Goal: Check status: Check status

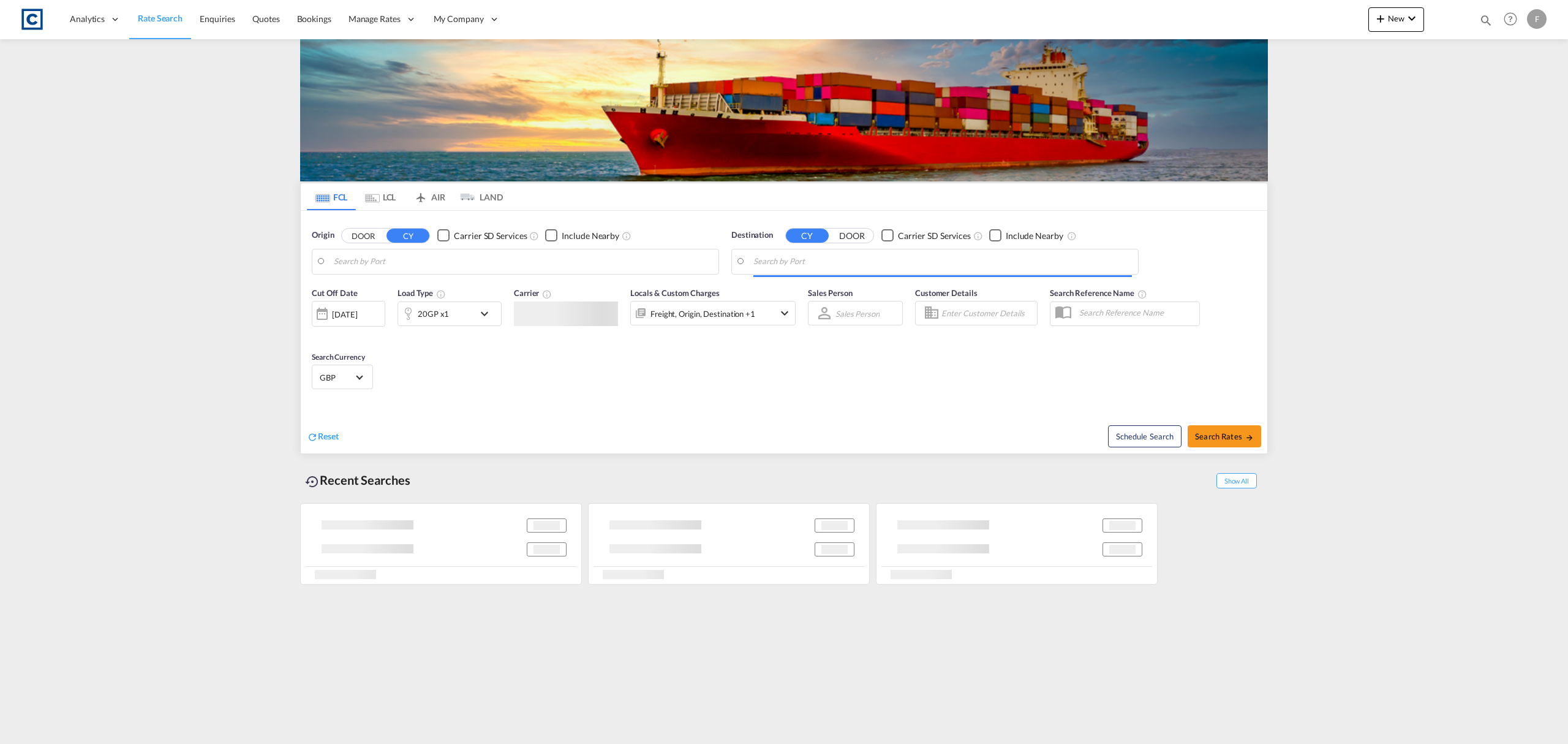
type input "GB-HD9, Kirklees"
type input "Aqaba, JOAQB"
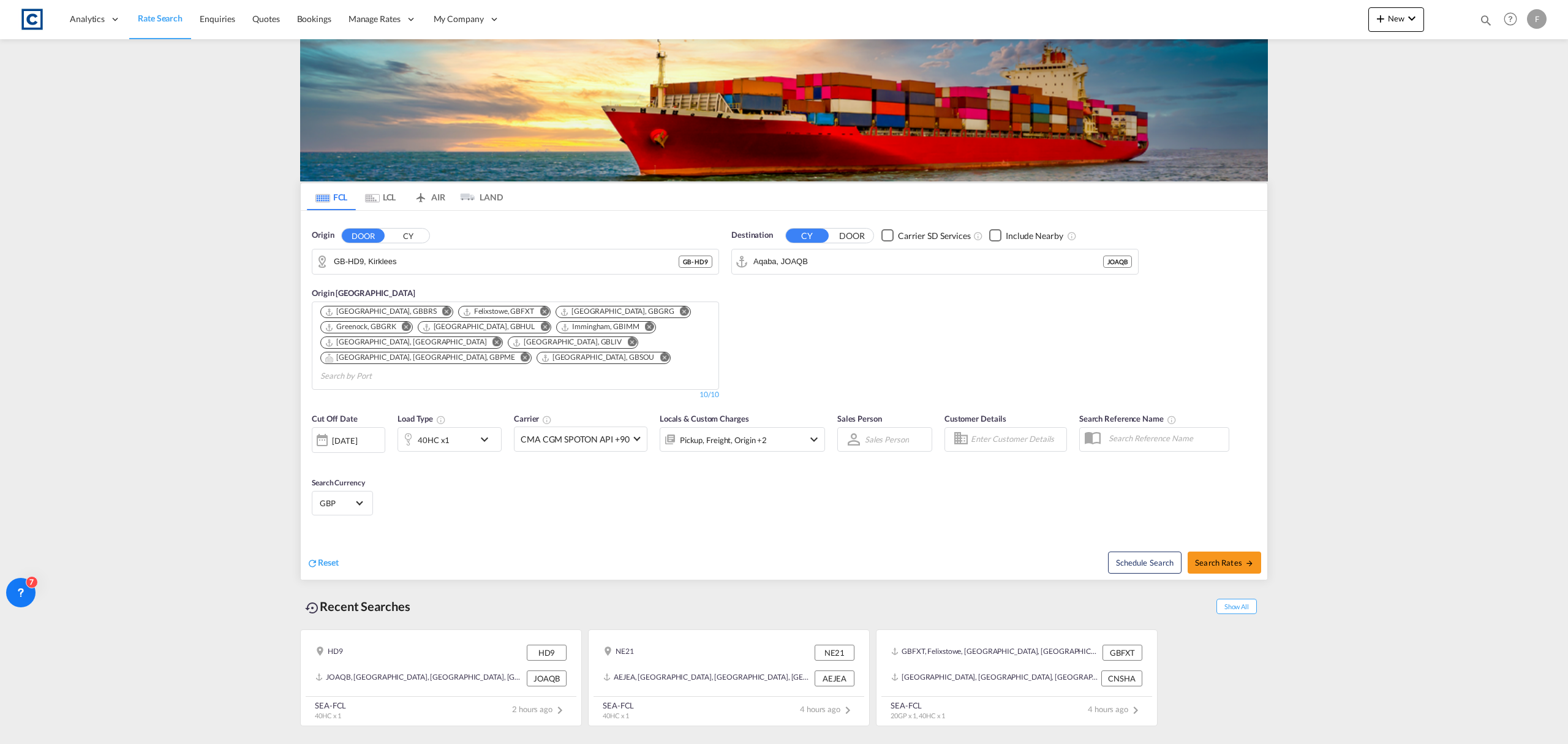
drag, startPoint x: 1483, startPoint y: 17, endPoint x: 1473, endPoint y: 27, distance: 14.1
click at [1483, 17] on md-icon "icon-magnify" at bounding box center [1486, 21] width 14 height 14
drag, startPoint x: 1300, startPoint y: 13, endPoint x: 1296, endPoint y: 24, distance: 11.7
click at [1299, 13] on select "Bookings Quotes Enquiries" at bounding box center [1290, 20] width 58 height 22
select select "Quotes"
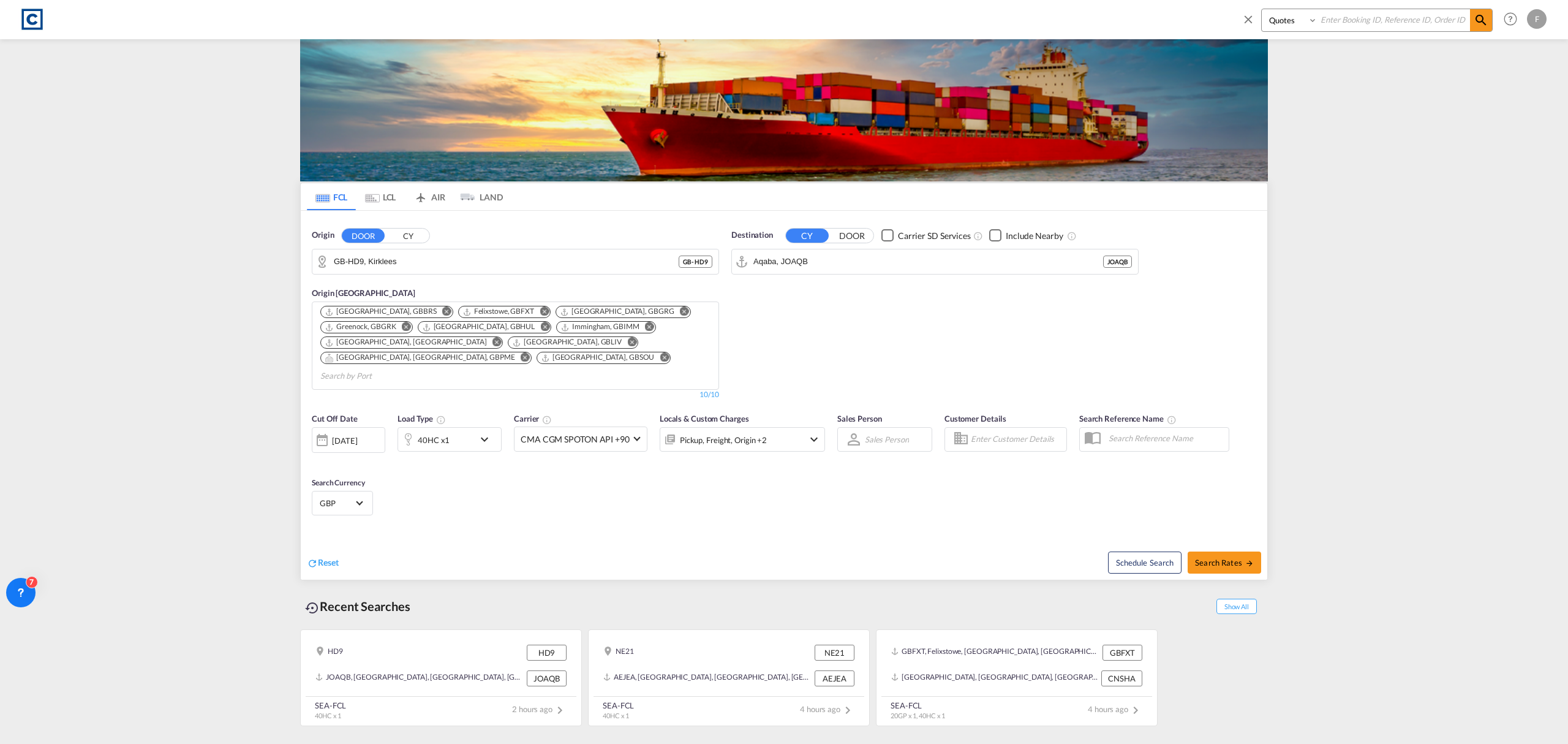
click at [1261, 10] on select "Bookings Quotes Enquiries" at bounding box center [1290, 20] width 58 height 22
click at [1379, 24] on input at bounding box center [1394, 20] width 153 height 22
paste input "CAD000009429"
type input "CAD000009429"
click at [1483, 20] on md-icon "icon-magnify" at bounding box center [1480, 20] width 15 height 15
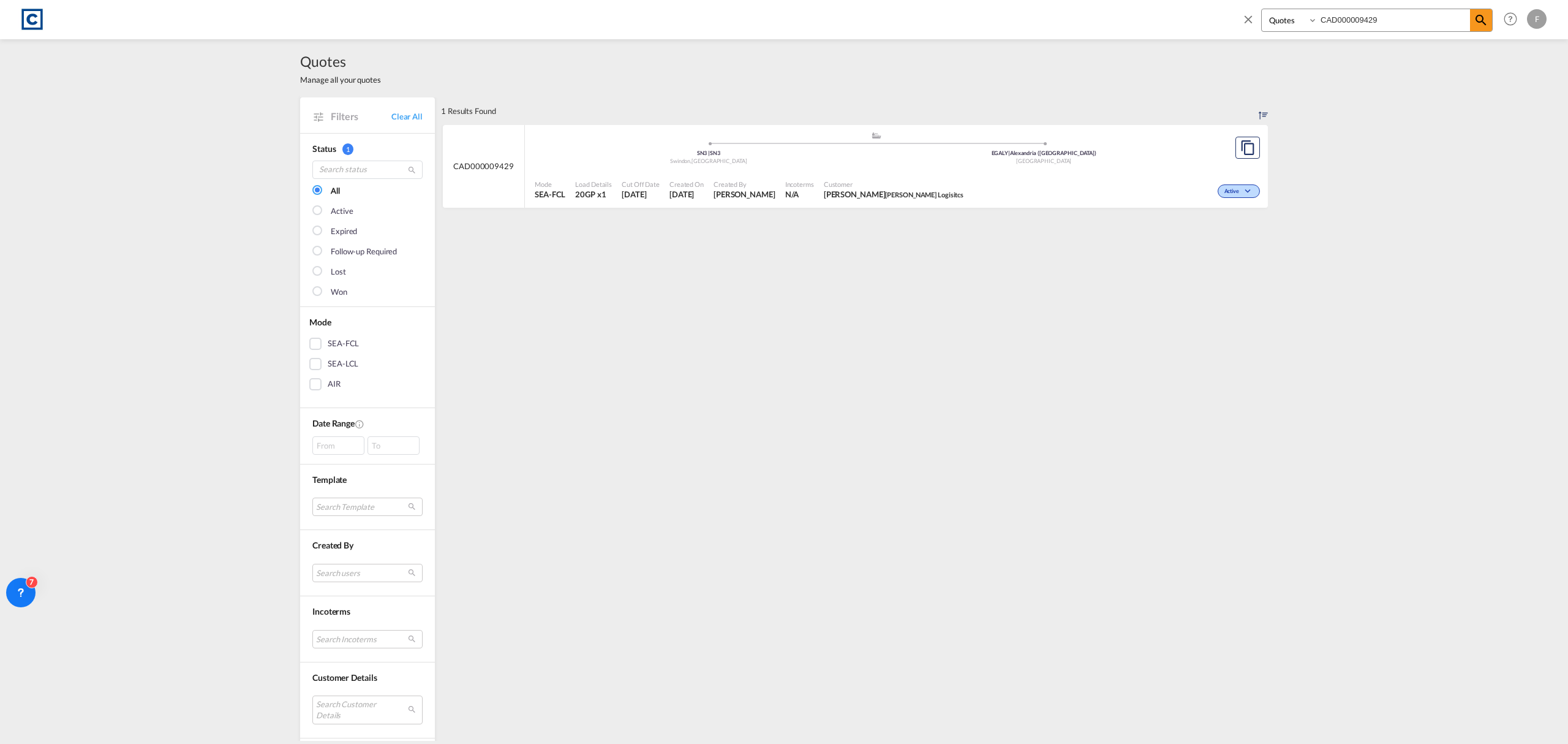
click at [834, 172] on div "Mode SEA-FCL Load Details 20GP x1 Cut Off Date [DATE] Created On [DATE] Created…" at bounding box center [896, 189] width 743 height 37
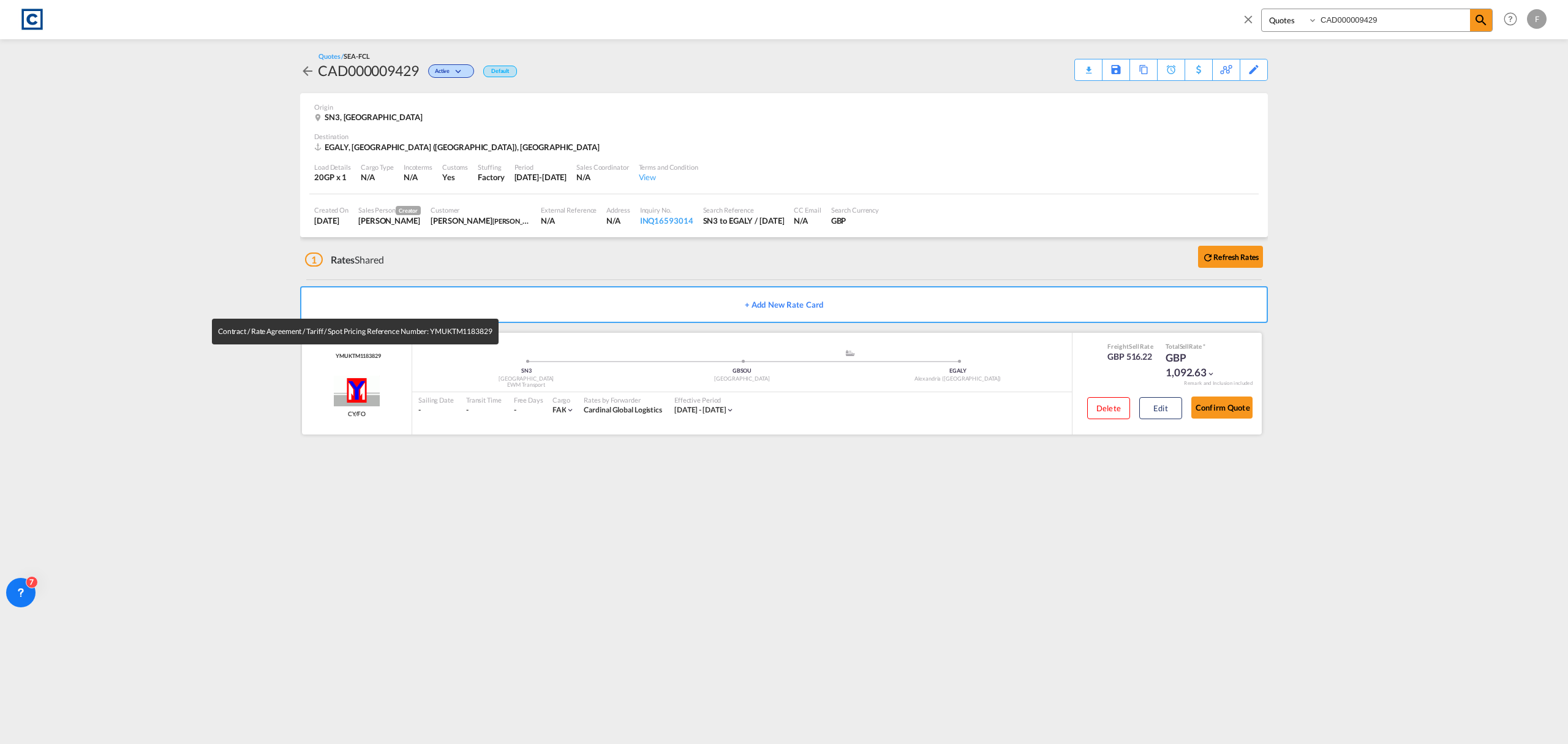
click at [352, 358] on span "YMUKTM1183829" at bounding box center [357, 355] width 49 height 8
copy span "YMUKTM1183829"
click at [346, 350] on div "YMUKTM1183829 [PERSON_NAME] Line CY/FO added by you" at bounding box center [357, 383] width 110 height 102
click at [346, 352] on span "YMUKTM1183829" at bounding box center [357, 355] width 49 height 8
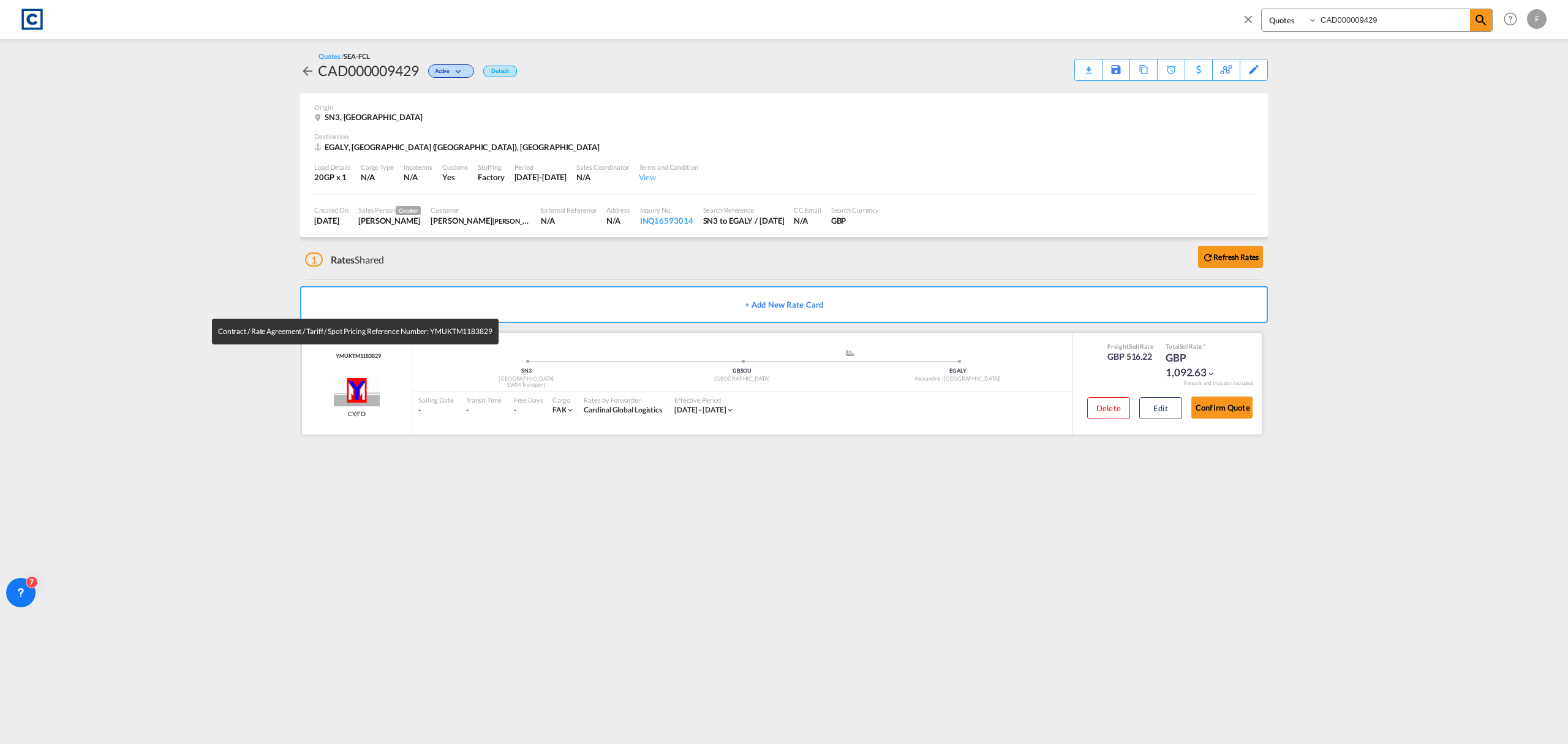
click at [346, 352] on span "YMUKTM1183829" at bounding box center [357, 355] width 49 height 8
copy span "YMUKTM1183829"
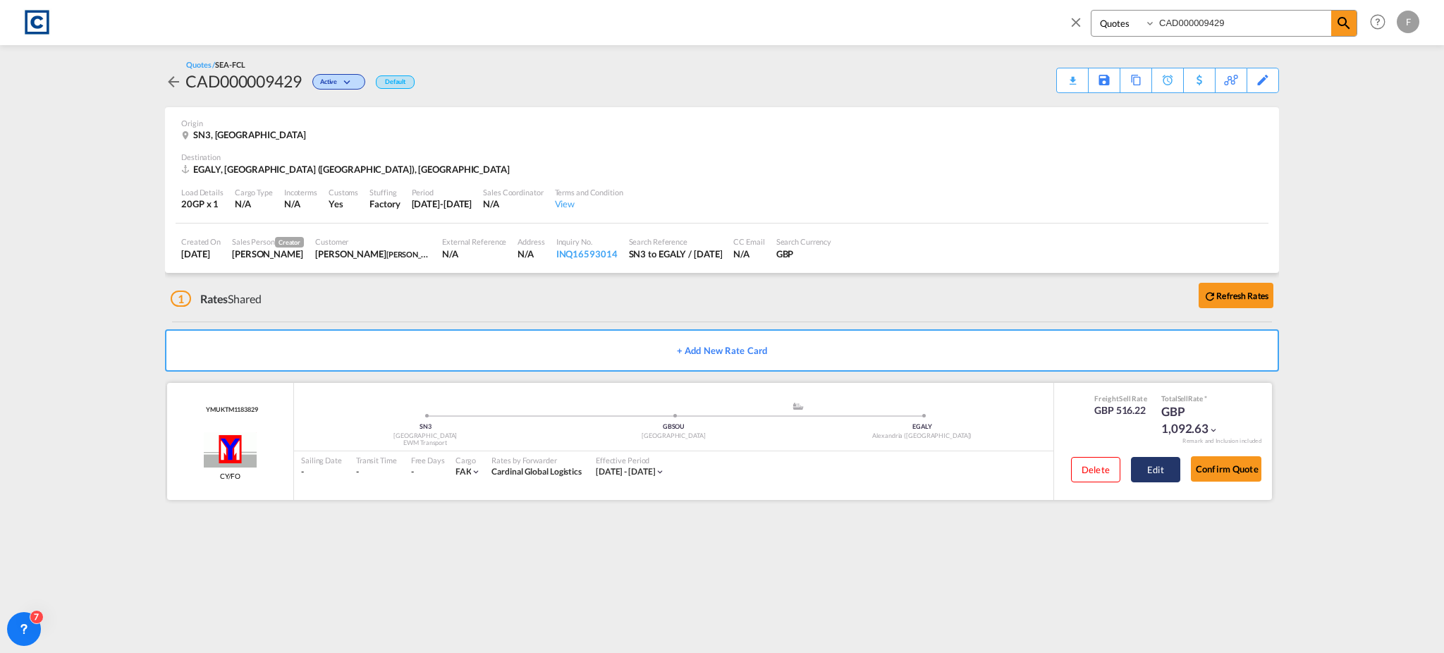
click at [1163, 470] on button "Edit" at bounding box center [1155, 469] width 49 height 25
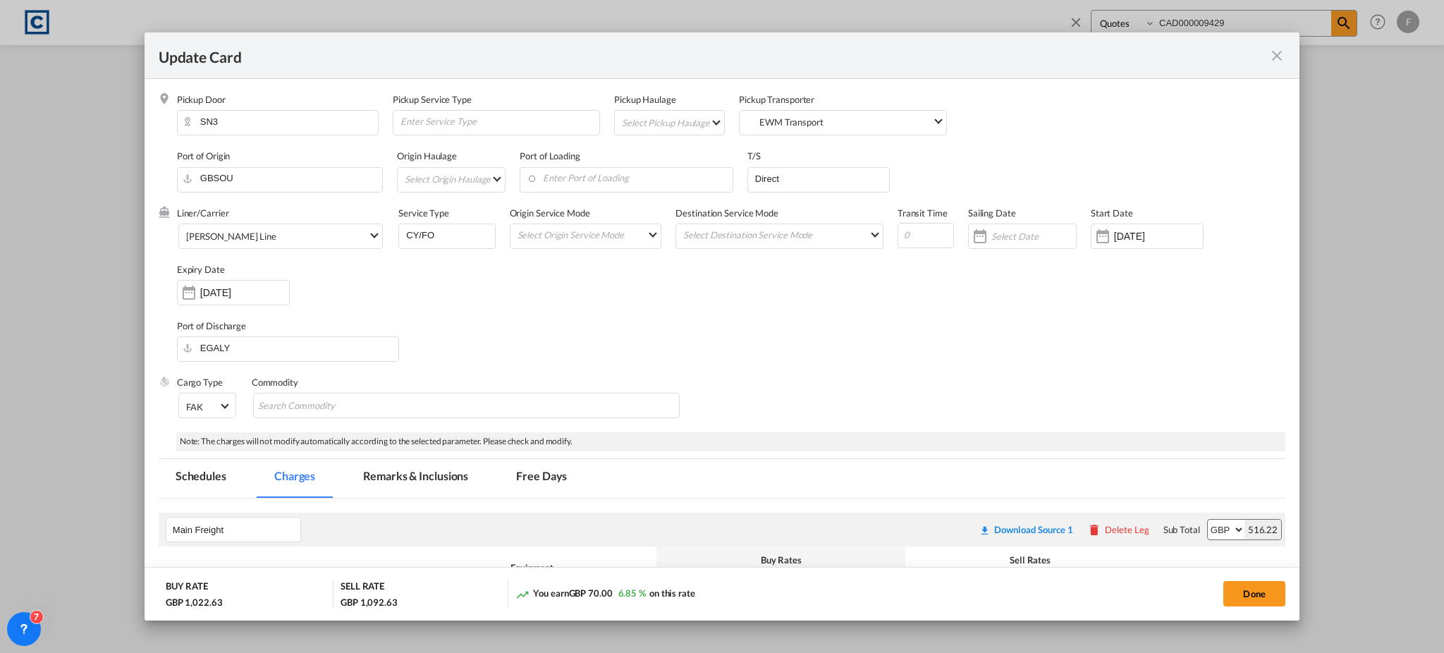
select select "per B/L"
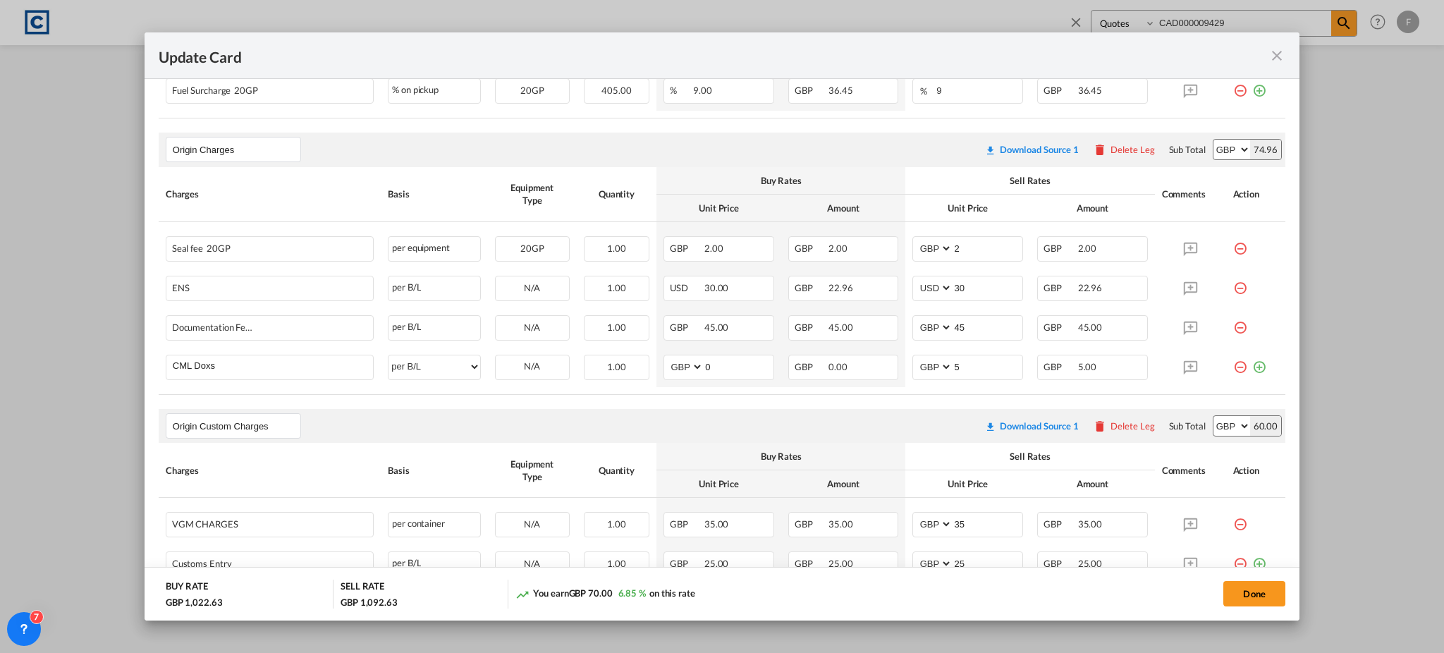
scroll to position [844, 0]
